Goal: Information Seeking & Learning: Learn about a topic

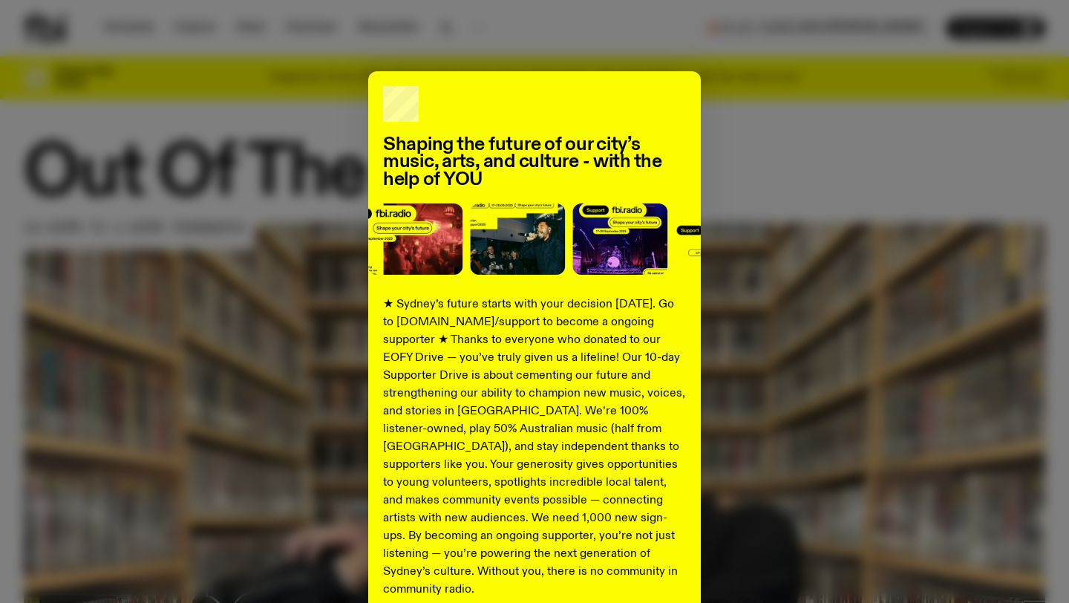
click at [266, 182] on div "Shaping the future of our city’s music, arts, and culture - with the help of YO…" at bounding box center [534, 376] width 1021 height 610
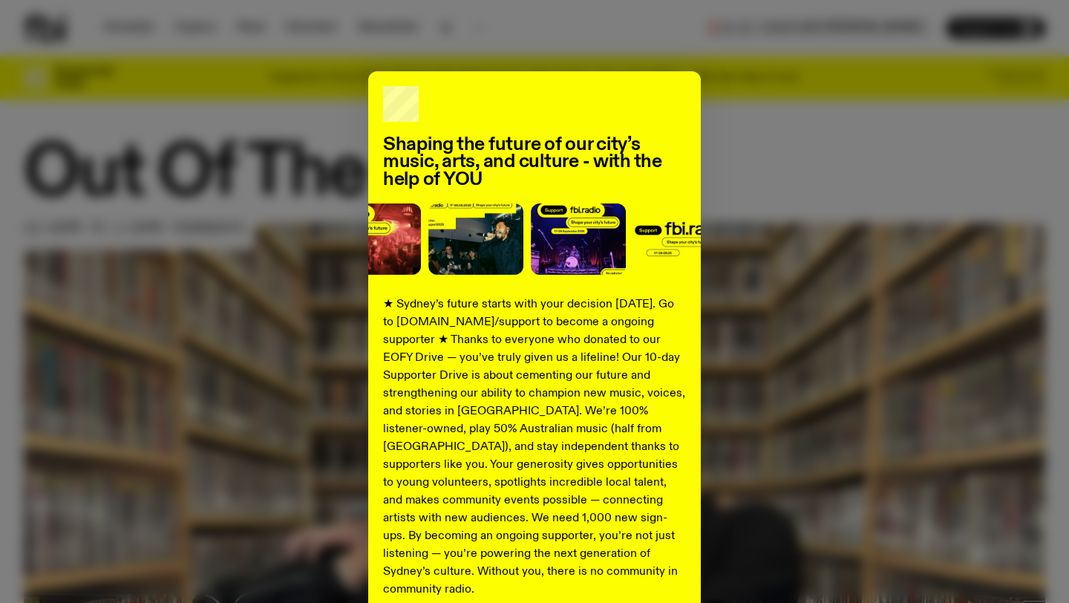
scroll to position [131, 0]
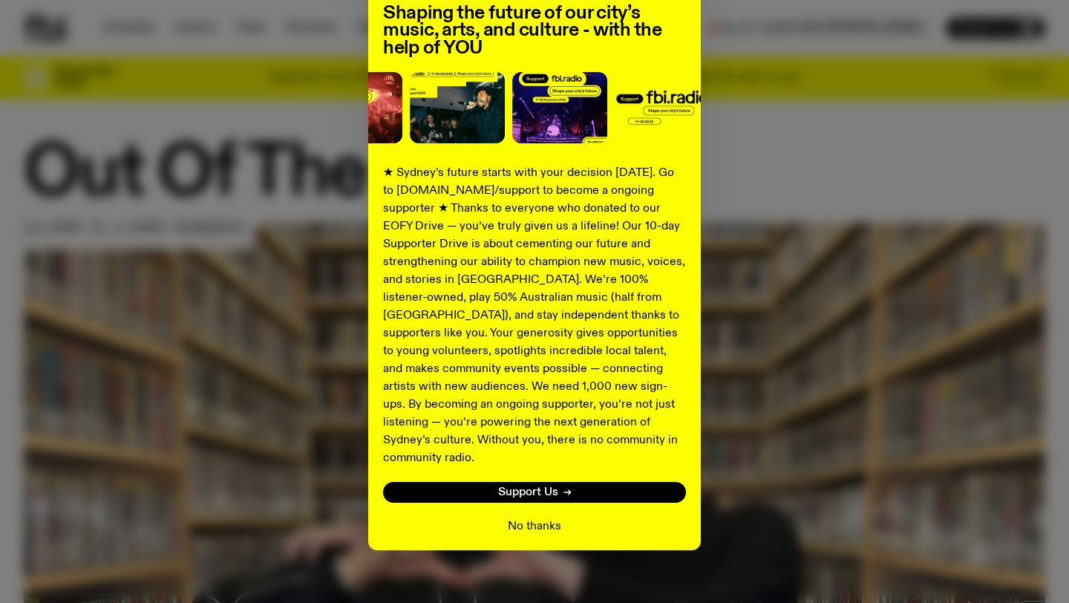
click at [542, 517] on button "No thanks" at bounding box center [534, 526] width 53 height 18
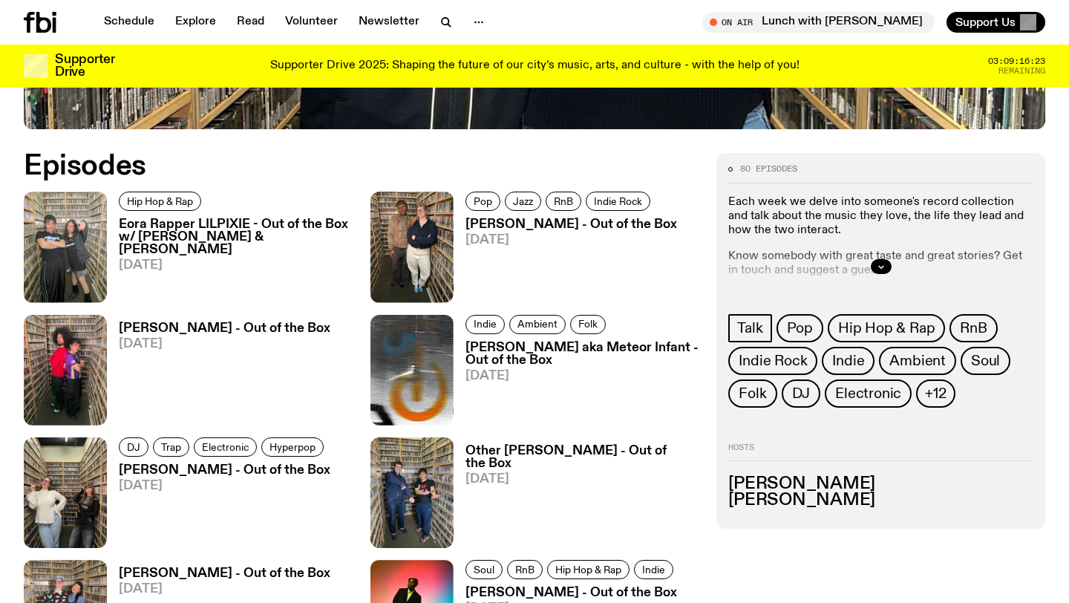
scroll to position [1007, 0]
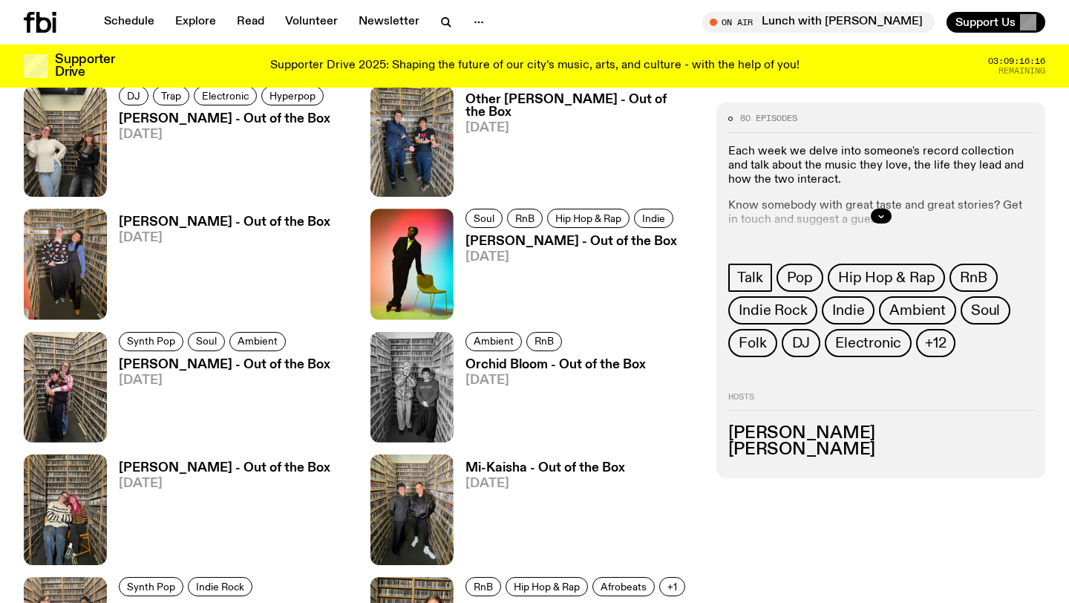
click at [249, 229] on h3 "Nicole Pingon - Out of the Box" at bounding box center [225, 222] width 212 height 13
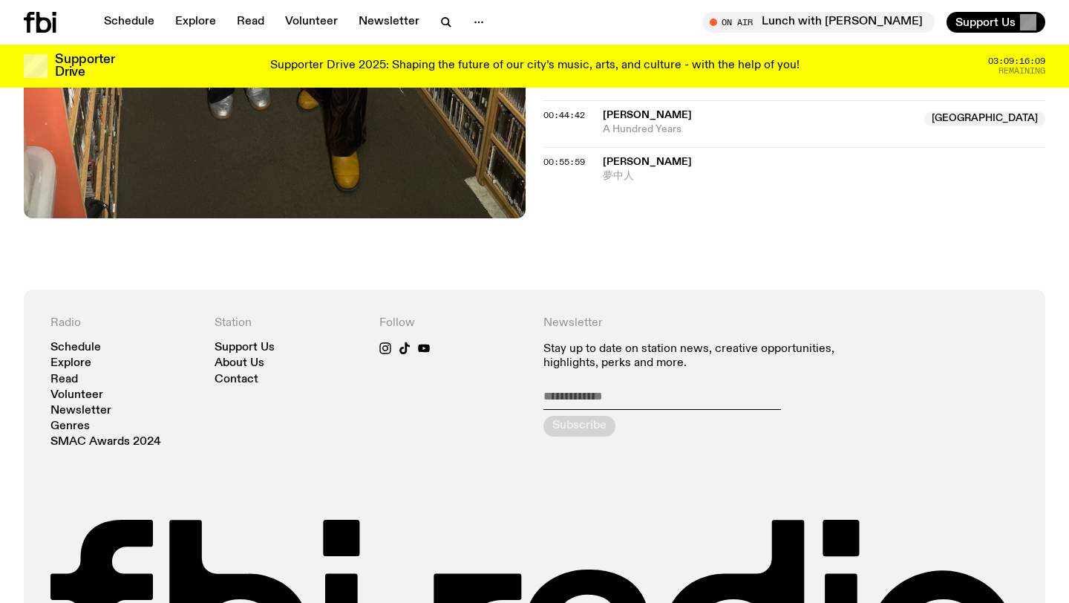
scroll to position [845, 0]
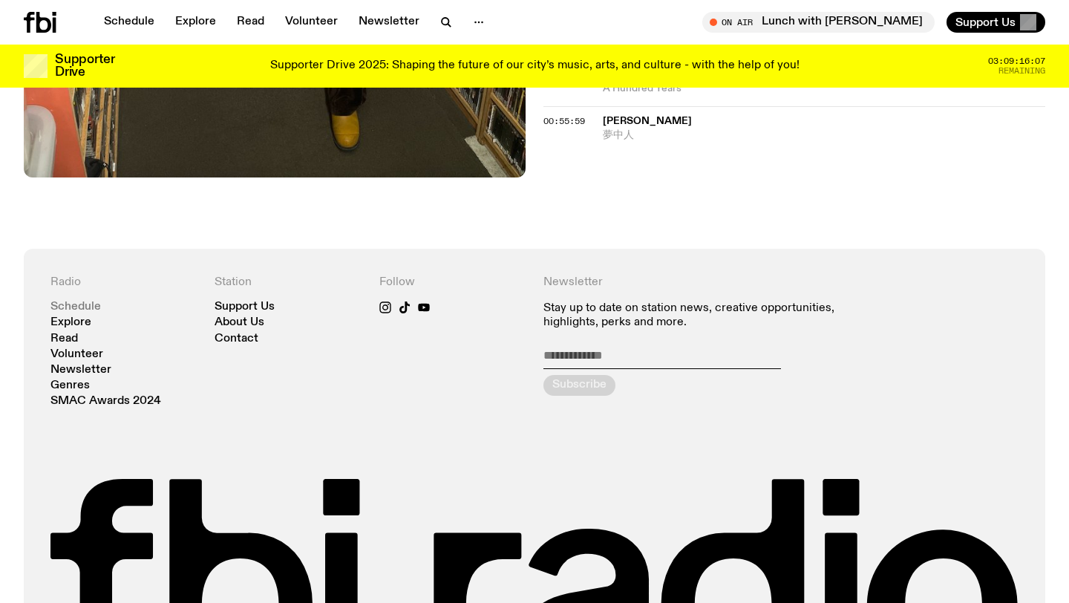
click at [68, 301] on link "Schedule" at bounding box center [75, 306] width 50 height 11
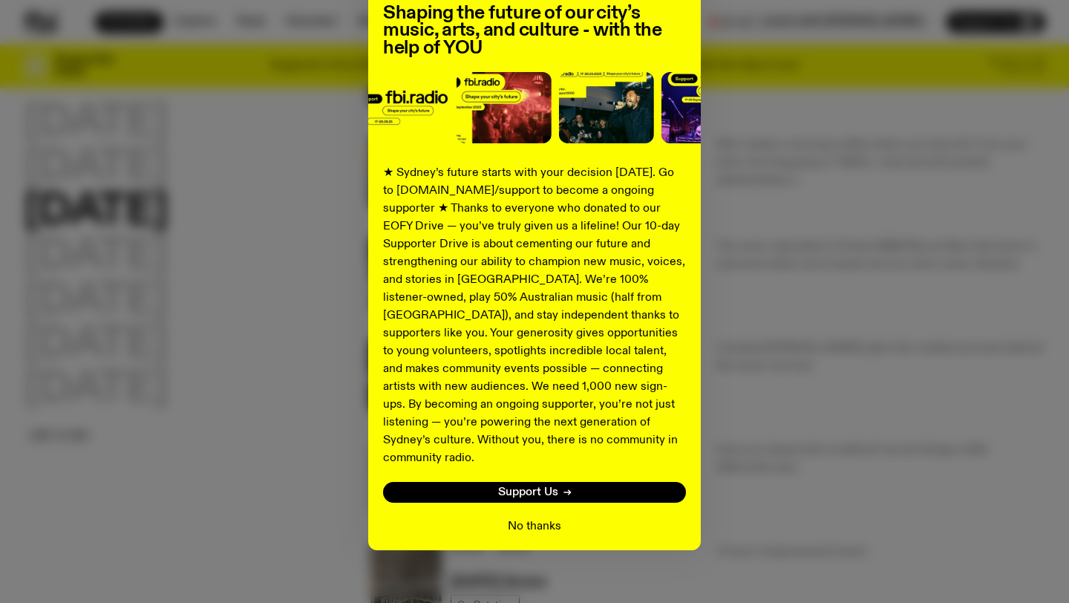
scroll to position [113, 0]
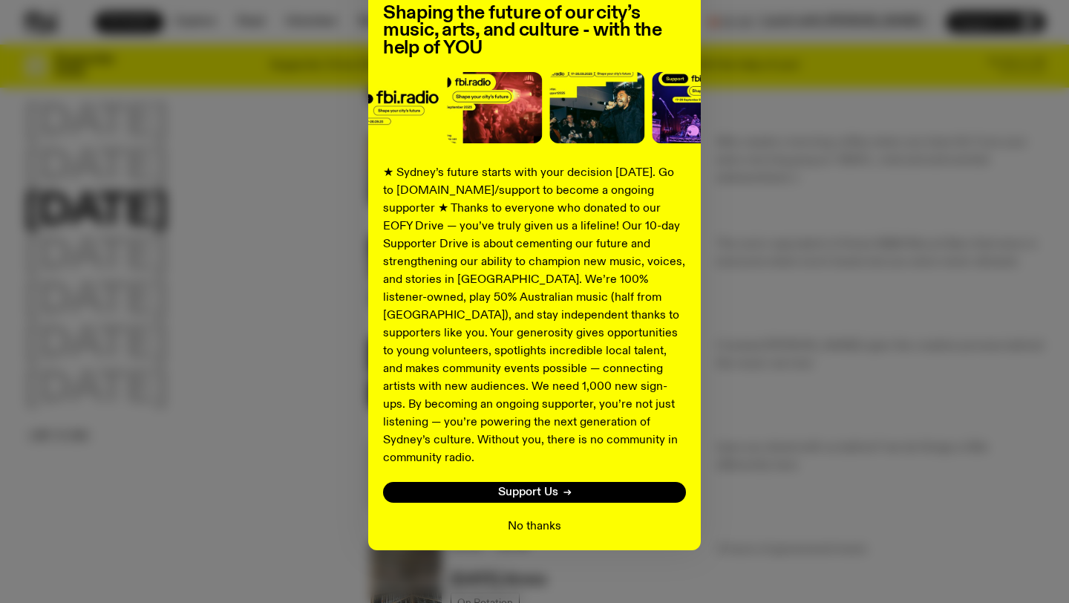
click at [546, 517] on button "No thanks" at bounding box center [534, 526] width 53 height 18
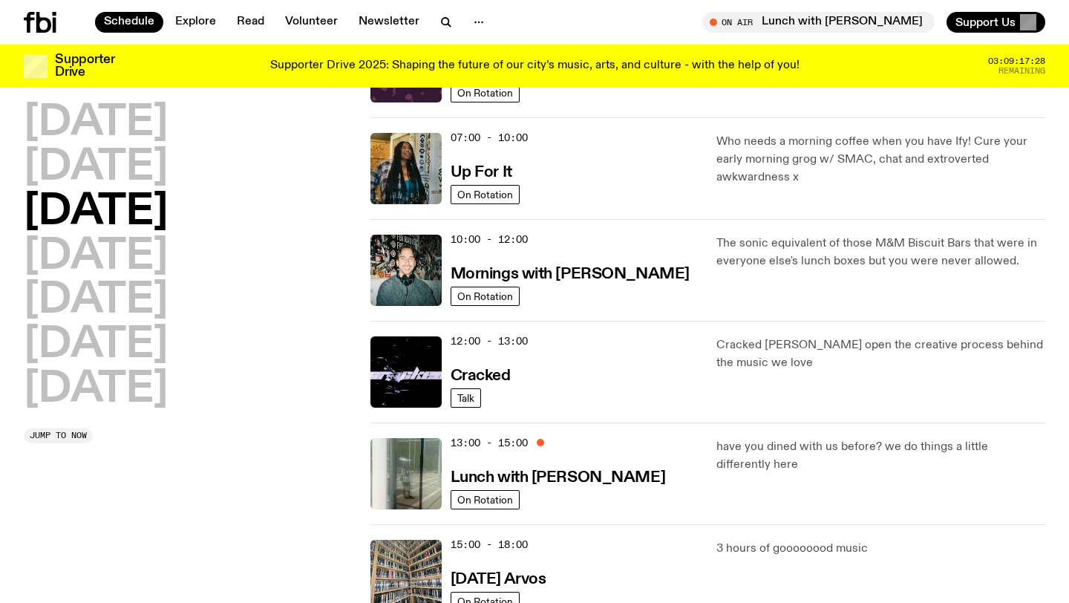
scroll to position [39, 0]
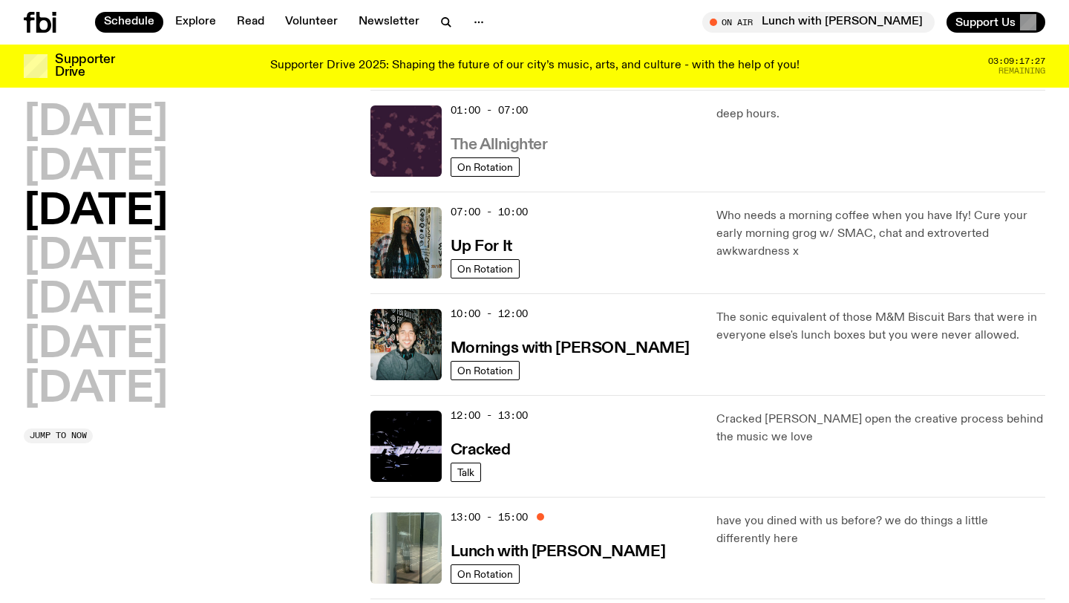
click at [531, 141] on h3 "The Allnighter" at bounding box center [499, 145] width 97 height 16
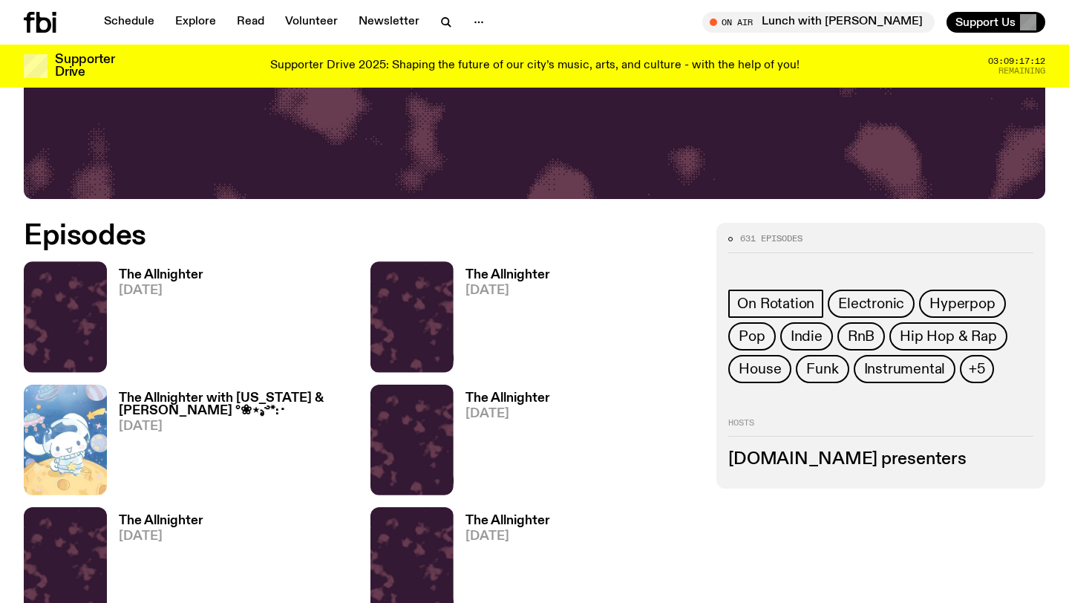
scroll to position [586, 0]
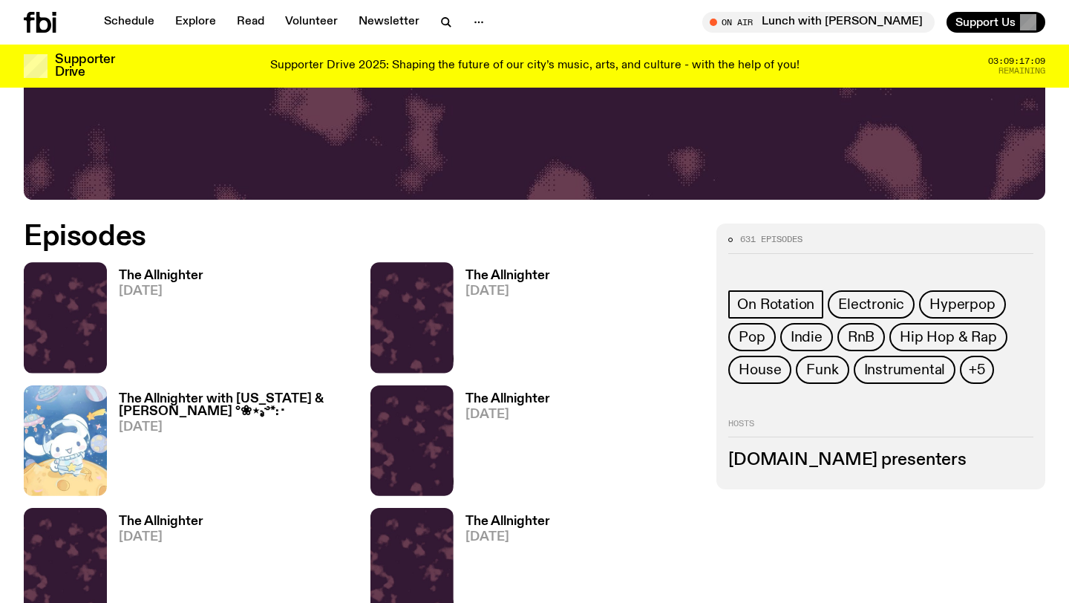
click at [147, 272] on h3 "The Allnighter" at bounding box center [161, 275] width 85 height 13
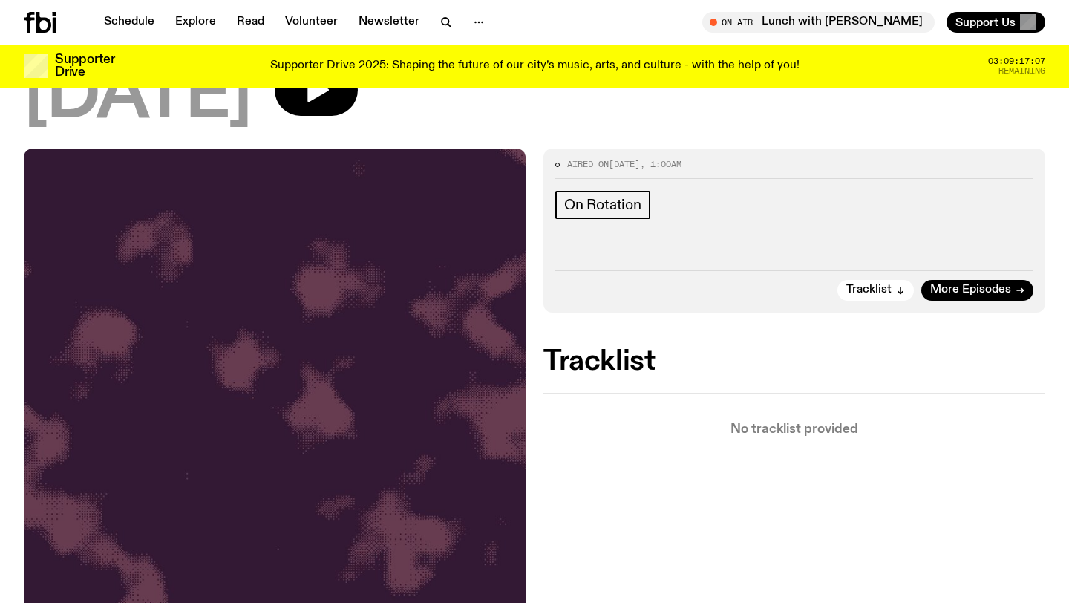
scroll to position [80, 0]
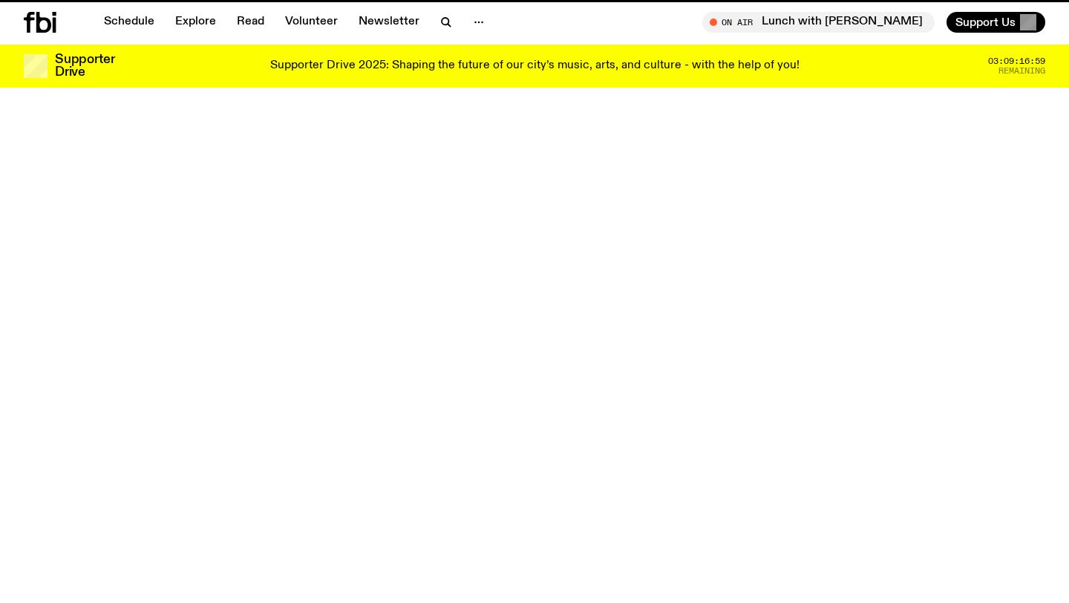
scroll to position [586, 0]
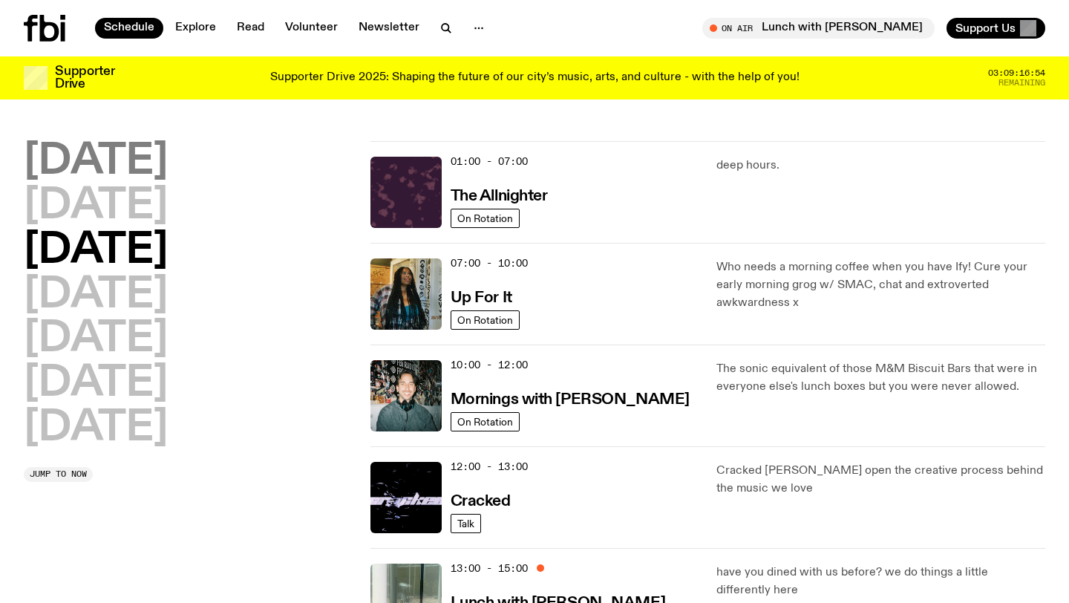
click at [127, 160] on h2 "[DATE]" at bounding box center [96, 162] width 144 height 42
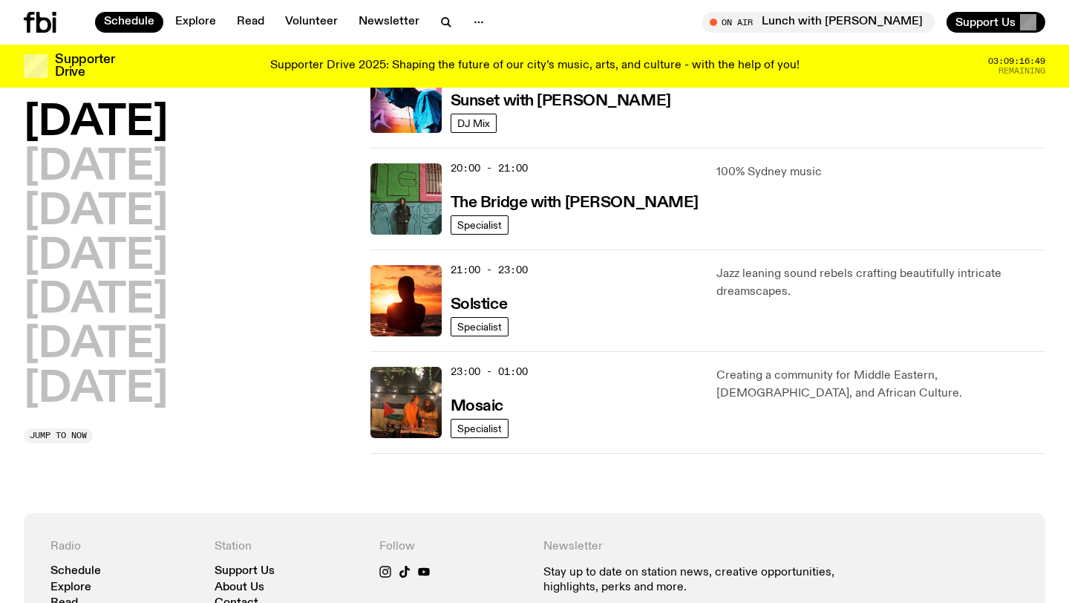
scroll to position [716, 0]
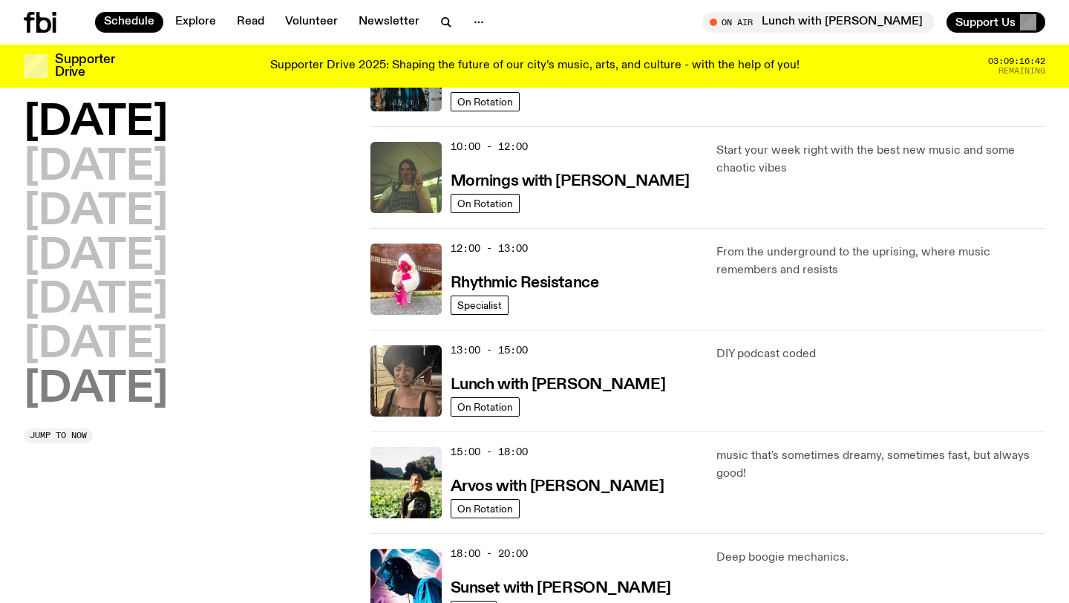
click at [134, 392] on h2 "[DATE]" at bounding box center [96, 390] width 144 height 42
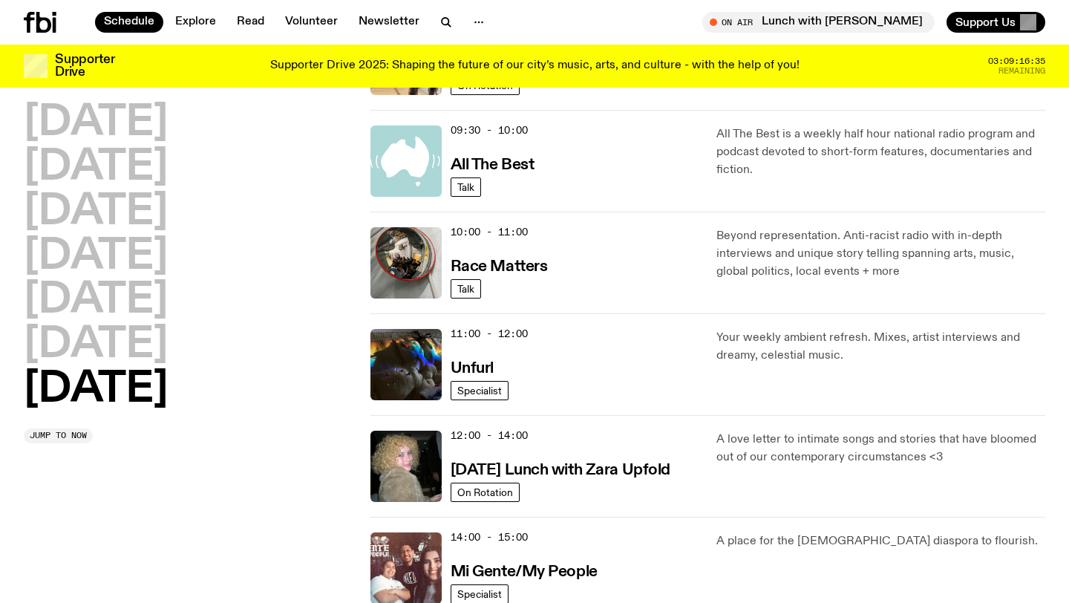
scroll to position [0, 0]
